Goal: Consume media (video, audio): Consume media (video, audio)

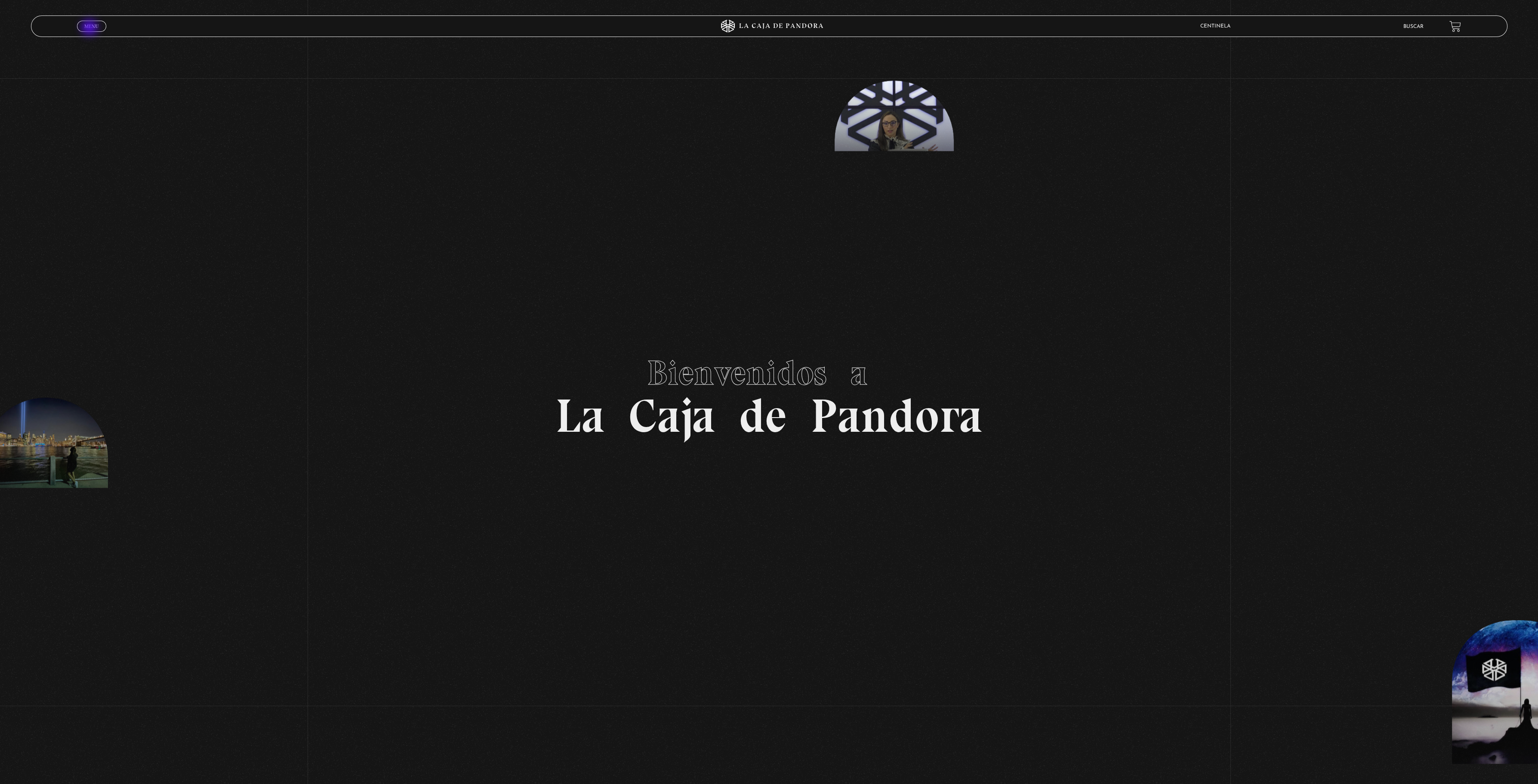
click at [90, 28] on span "Menu" at bounding box center [91, 26] width 14 height 5
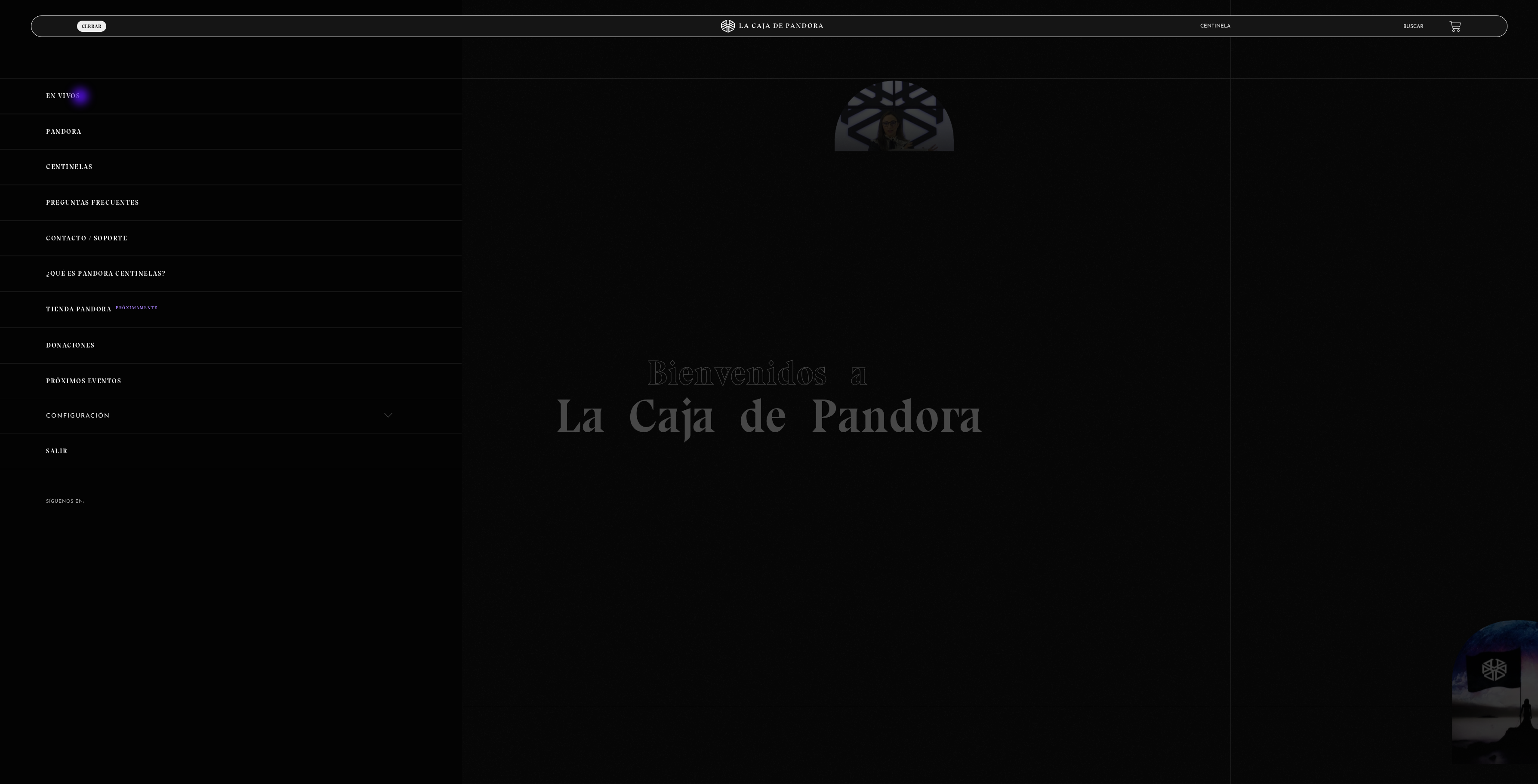
click at [82, 97] on link "En vivos" at bounding box center [231, 96] width 462 height 36
